Goal: Transaction & Acquisition: Subscribe to service/newsletter

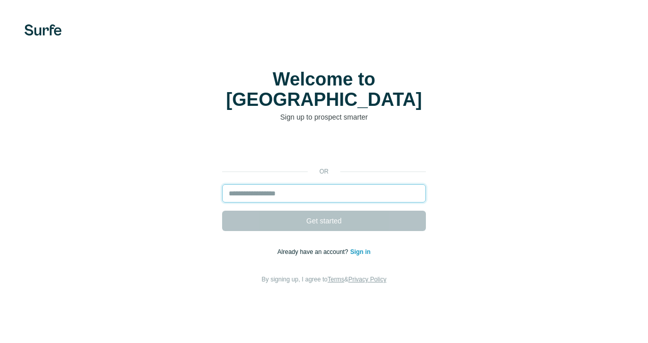
click at [256, 184] on input "email" at bounding box center [324, 193] width 204 height 18
type input "**********"
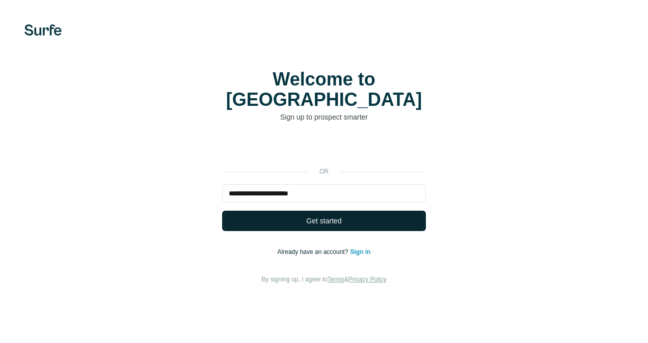
click at [330, 216] on span "Get started" at bounding box center [323, 221] width 35 height 10
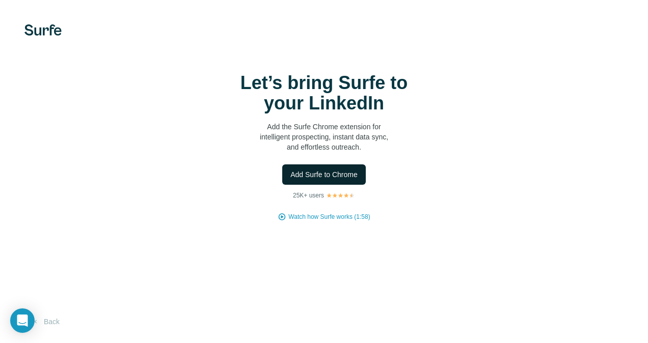
click at [327, 174] on span "Add Surfe to Chrome" at bounding box center [323, 175] width 67 height 10
click at [336, 174] on span "Add Surfe to Chrome" at bounding box center [323, 175] width 67 height 10
click at [322, 174] on span "Add Surfe to Chrome" at bounding box center [323, 175] width 67 height 10
